Goal: Transaction & Acquisition: Purchase product/service

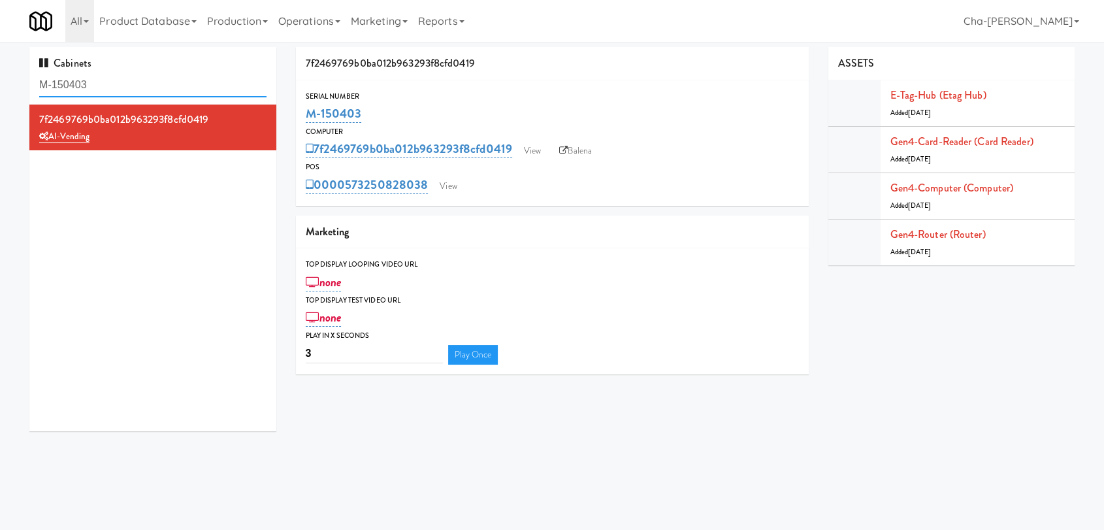
click at [118, 88] on input "M-150403" at bounding box center [152, 85] width 227 height 24
paste input "Eight 80"
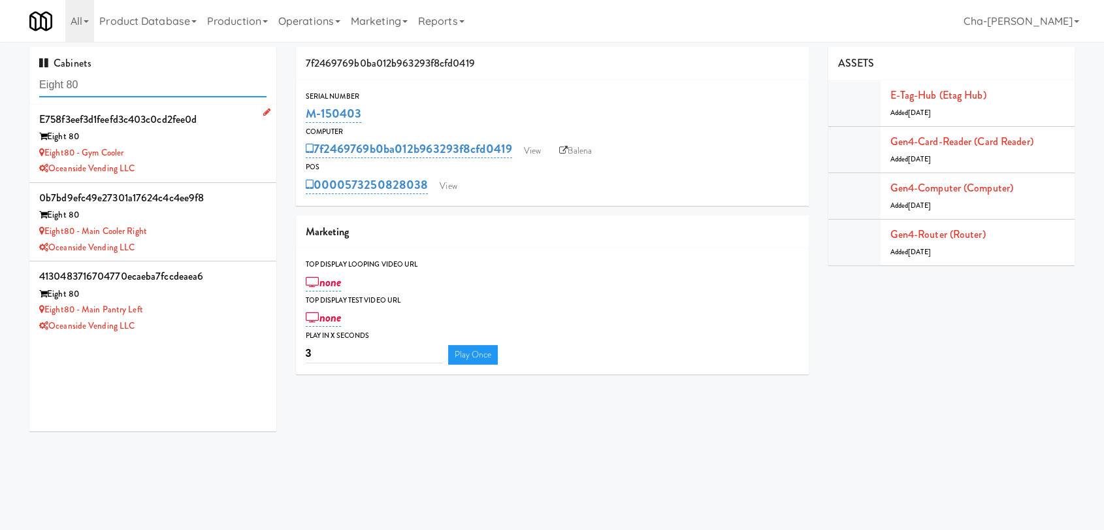
type input "Eight 80"
click at [204, 152] on div "Eight80 - Gym Cooler" at bounding box center [152, 153] width 227 height 16
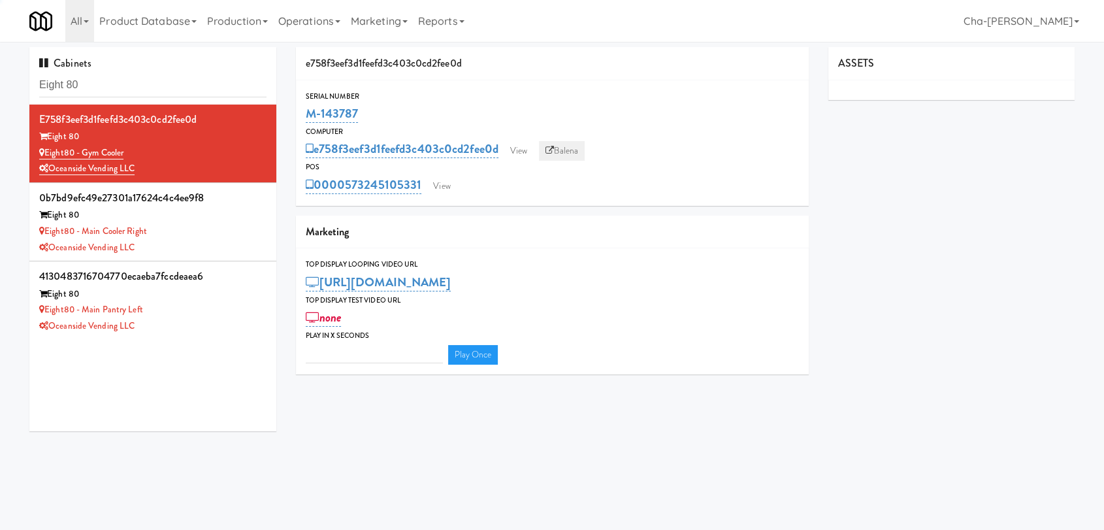
type input "3"
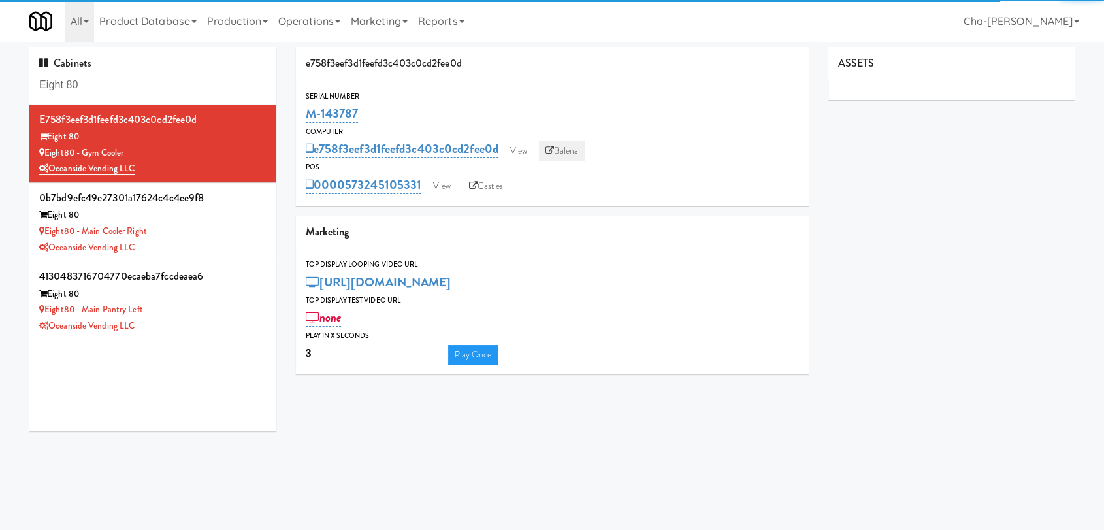
click at [577, 148] on link "Balena" at bounding box center [562, 151] width 46 height 20
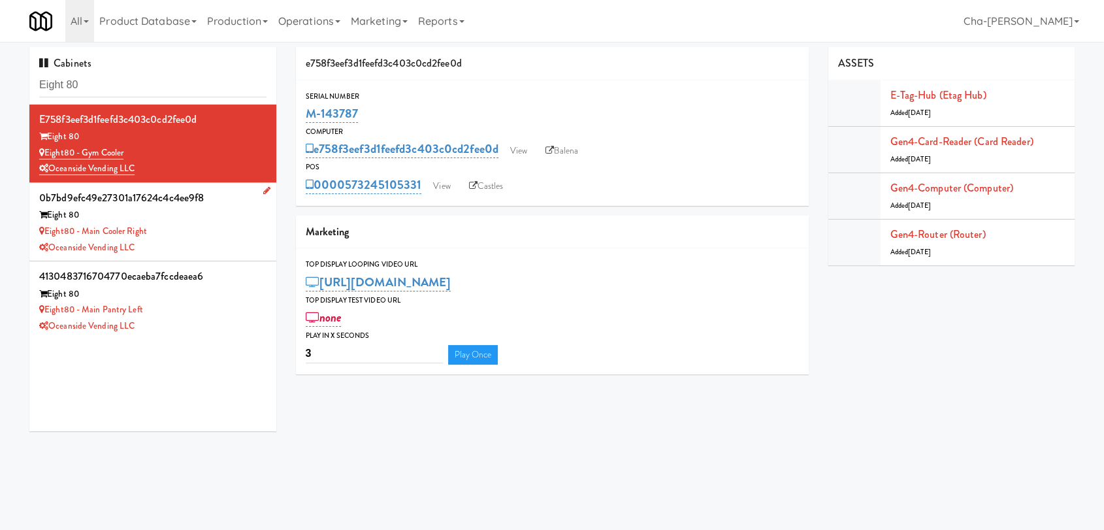
click at [187, 225] on div "Eight80 - Main Cooler Right" at bounding box center [152, 231] width 227 height 16
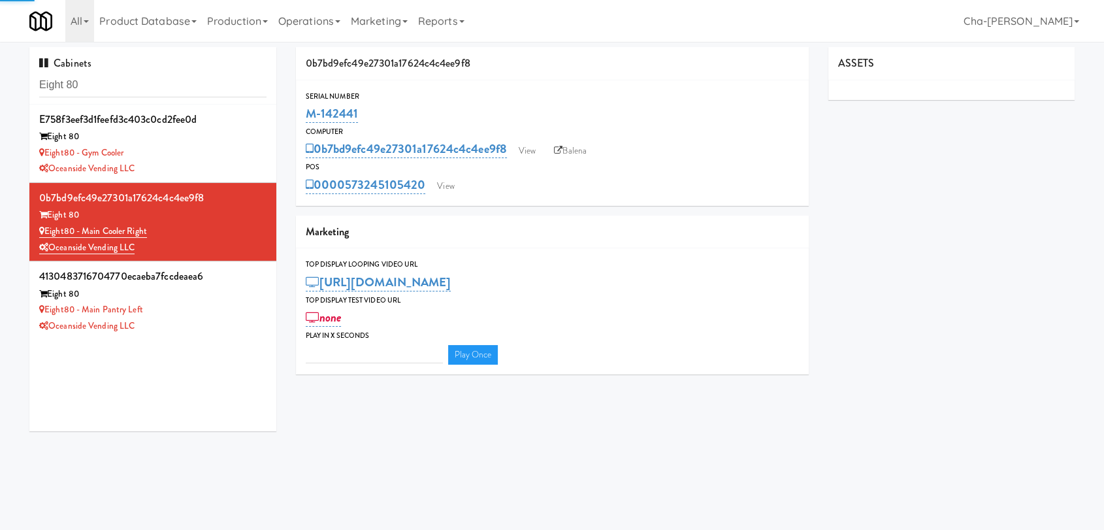
type input "3"
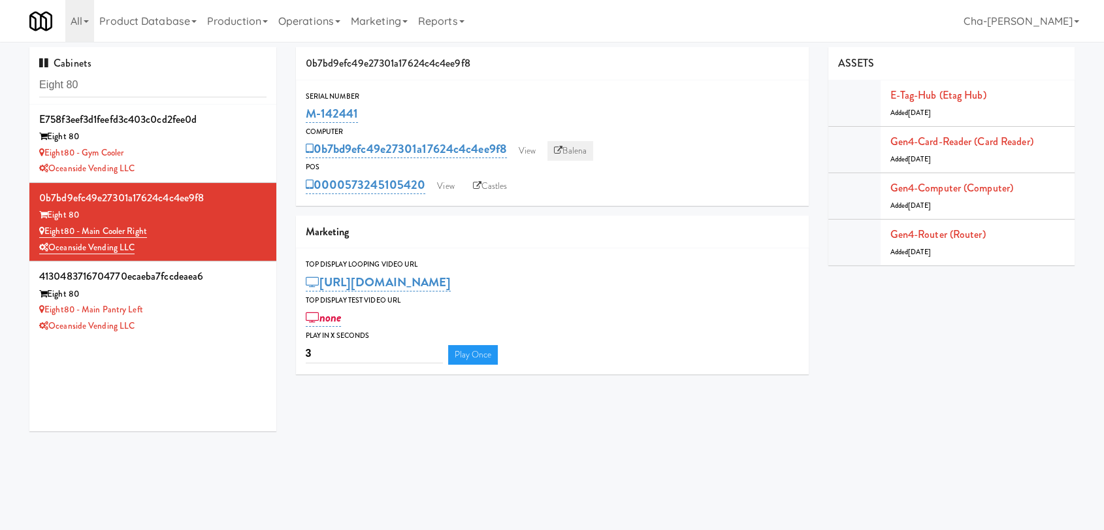
click at [577, 149] on link "Balena" at bounding box center [570, 151] width 46 height 20
click at [176, 325] on div "Oceanside Vending LLC" at bounding box center [152, 326] width 227 height 16
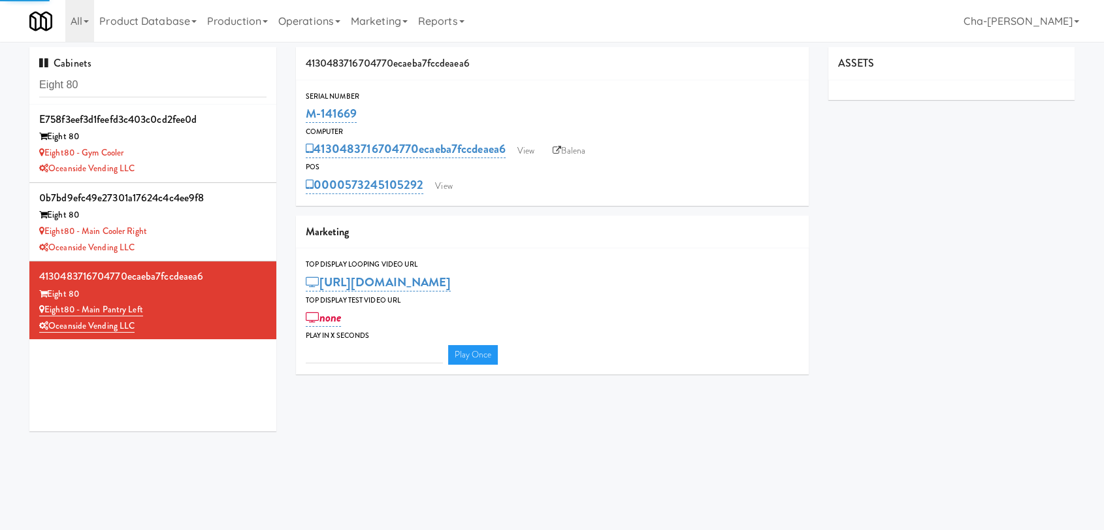
type input "3"
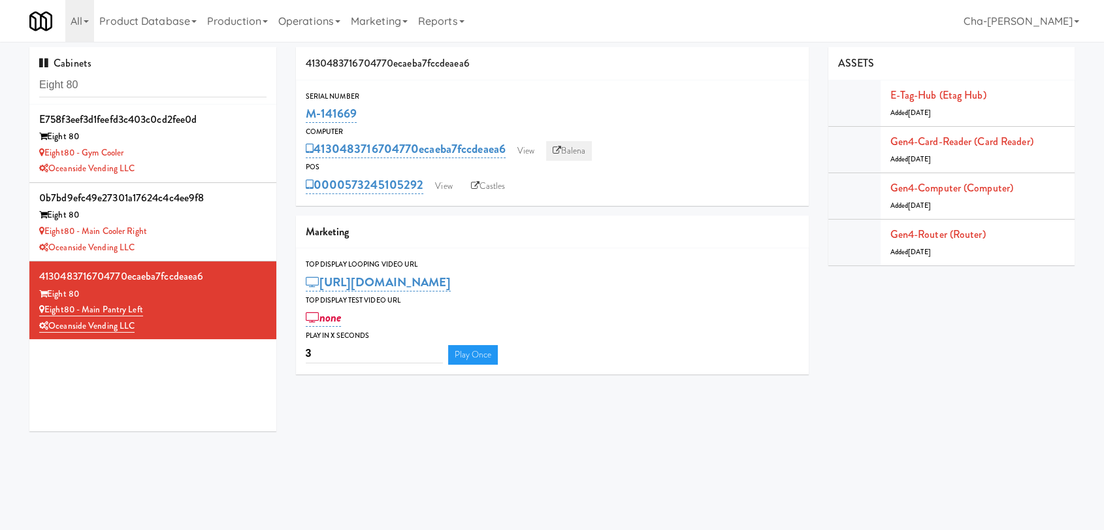
click at [575, 146] on link "Balena" at bounding box center [569, 151] width 46 height 20
drag, startPoint x: 376, startPoint y: 114, endPoint x: 307, endPoint y: 117, distance: 68.7
click at [307, 117] on div "M-141669" at bounding box center [552, 114] width 493 height 22
copy link "M-141669"
click at [200, 236] on div "Eight80 - Main Cooler Right" at bounding box center [152, 231] width 227 height 16
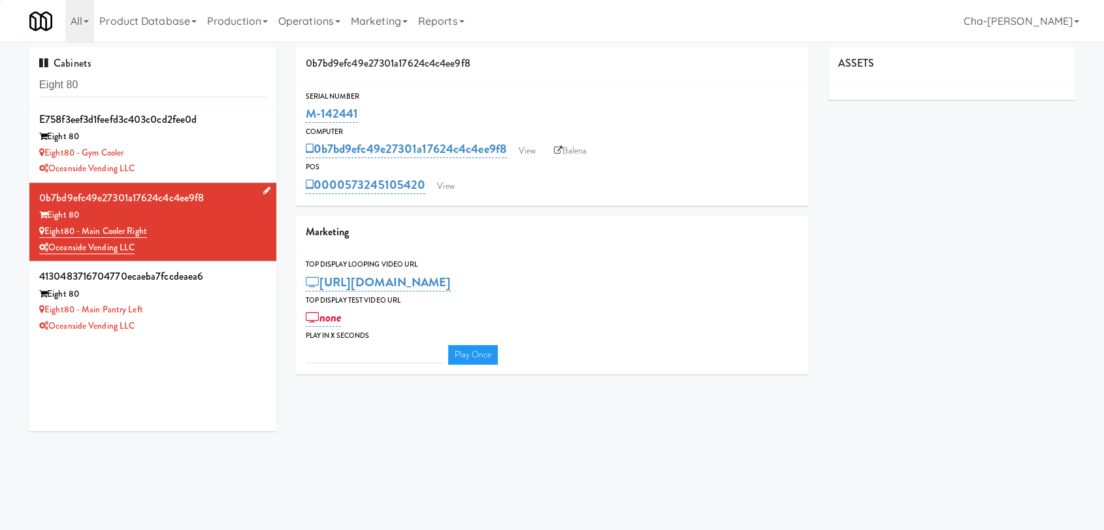
type input "3"
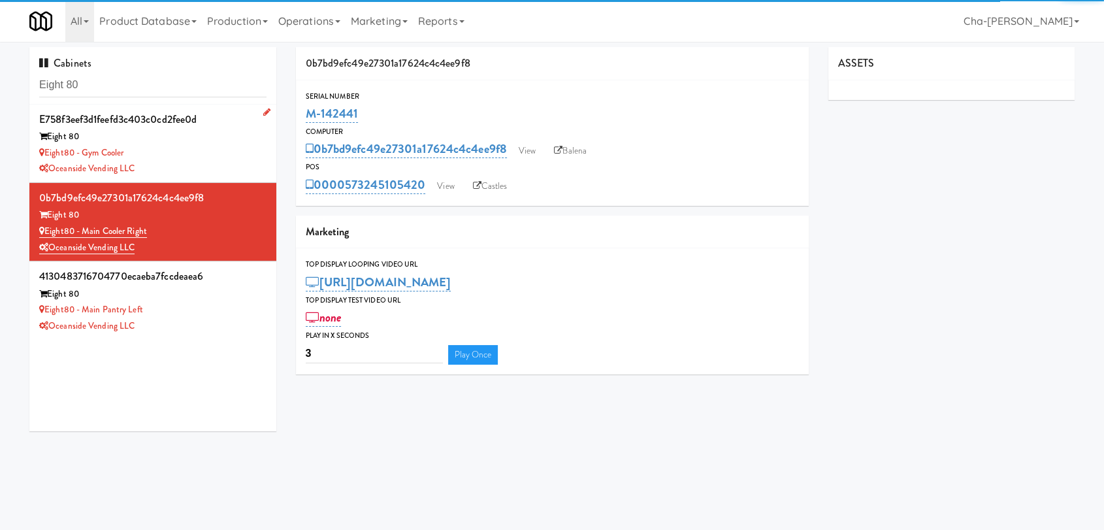
click at [191, 156] on div "Eight80 - Gym Cooler" at bounding box center [152, 153] width 227 height 16
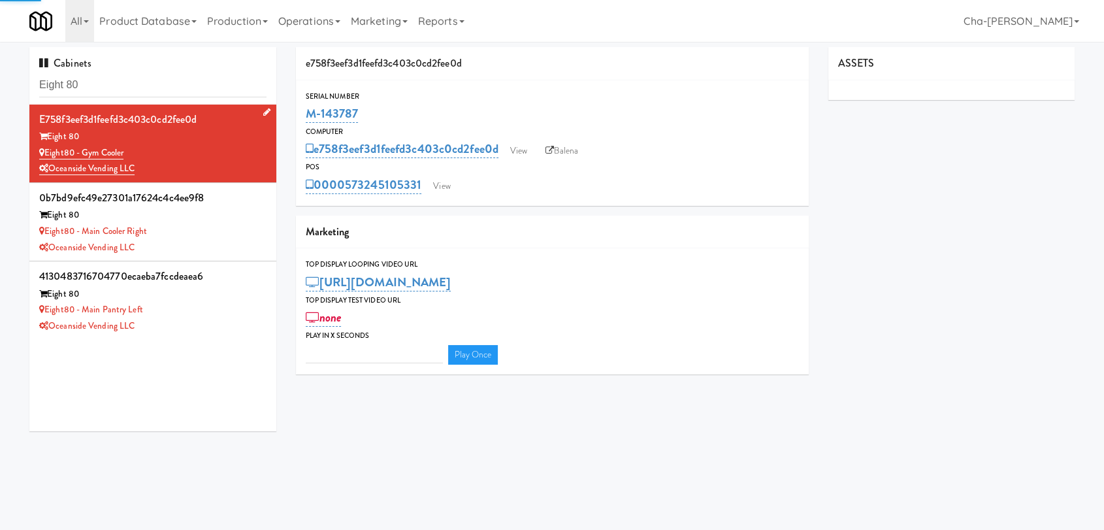
type input "3"
